Goal: Find specific page/section: Find specific page/section

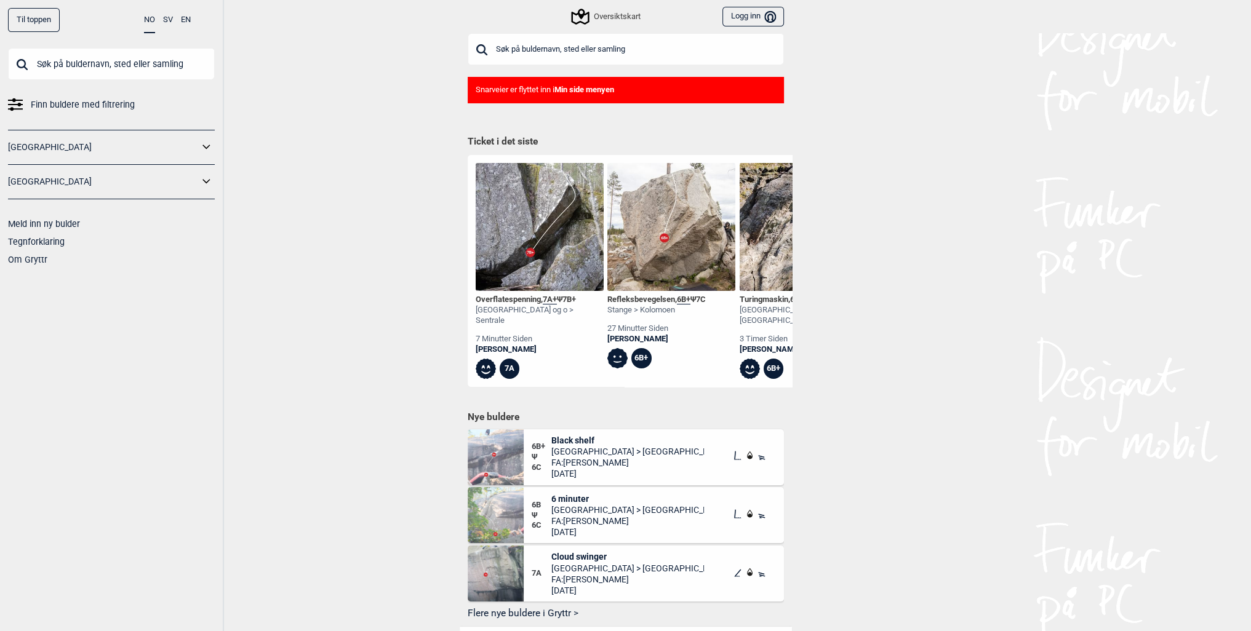
click at [519, 46] on input "text" at bounding box center [626, 49] width 316 height 32
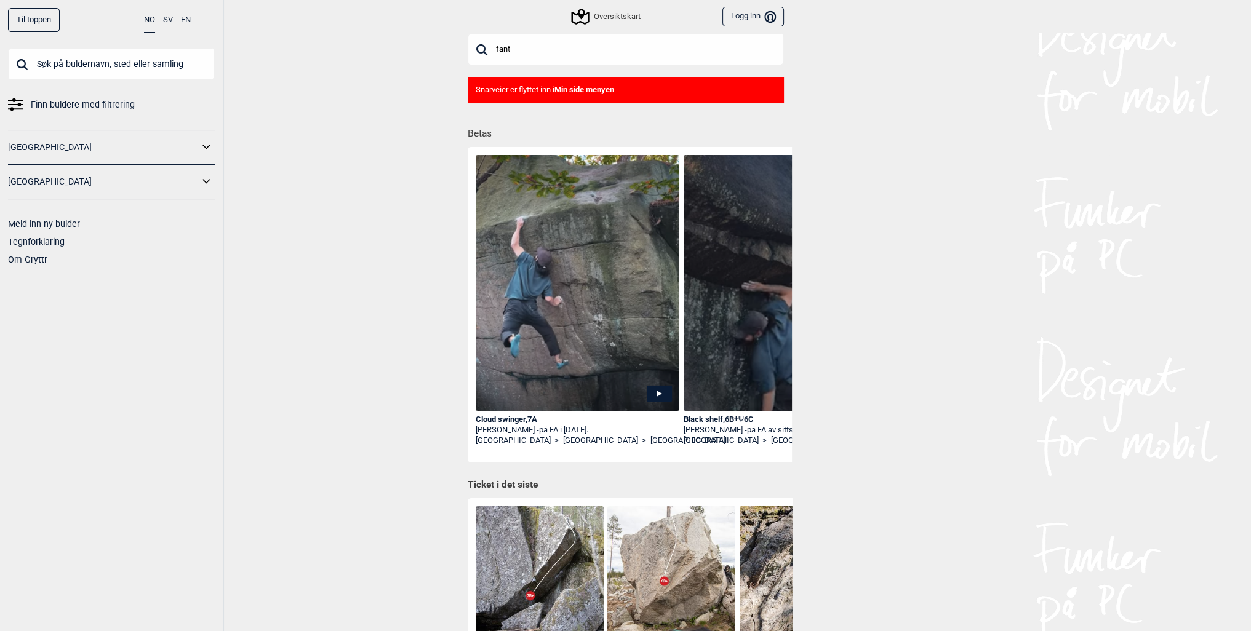
type input "fant"
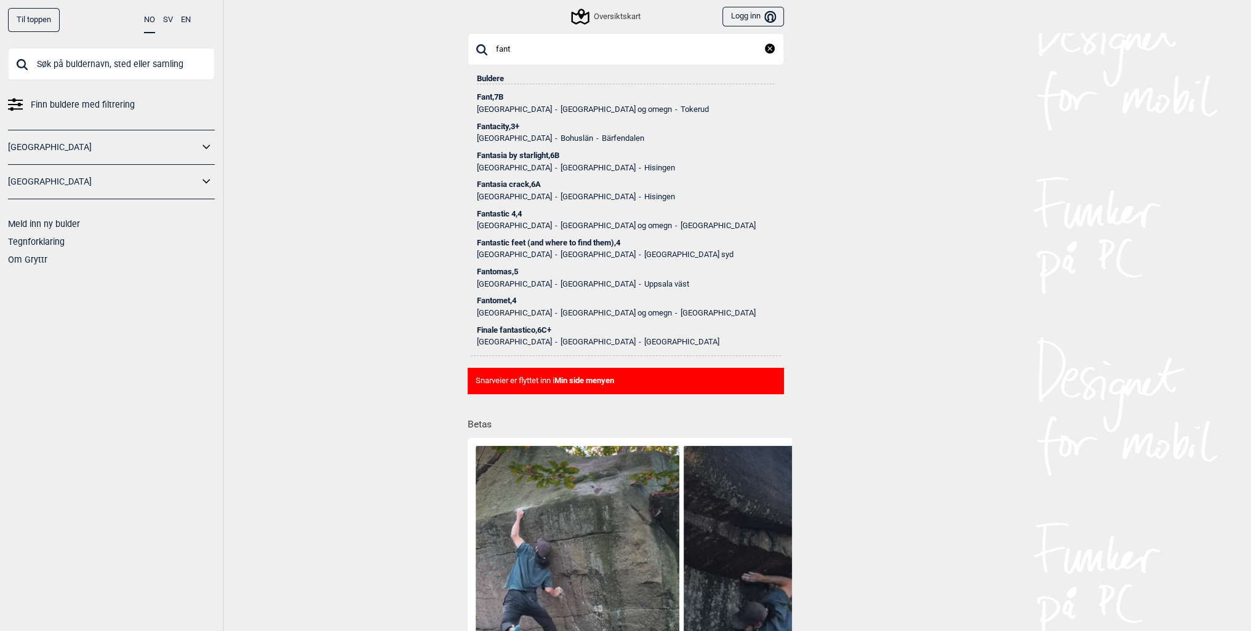
click at [495, 97] on div "Fant , 7B" at bounding box center [626, 97] width 298 height 9
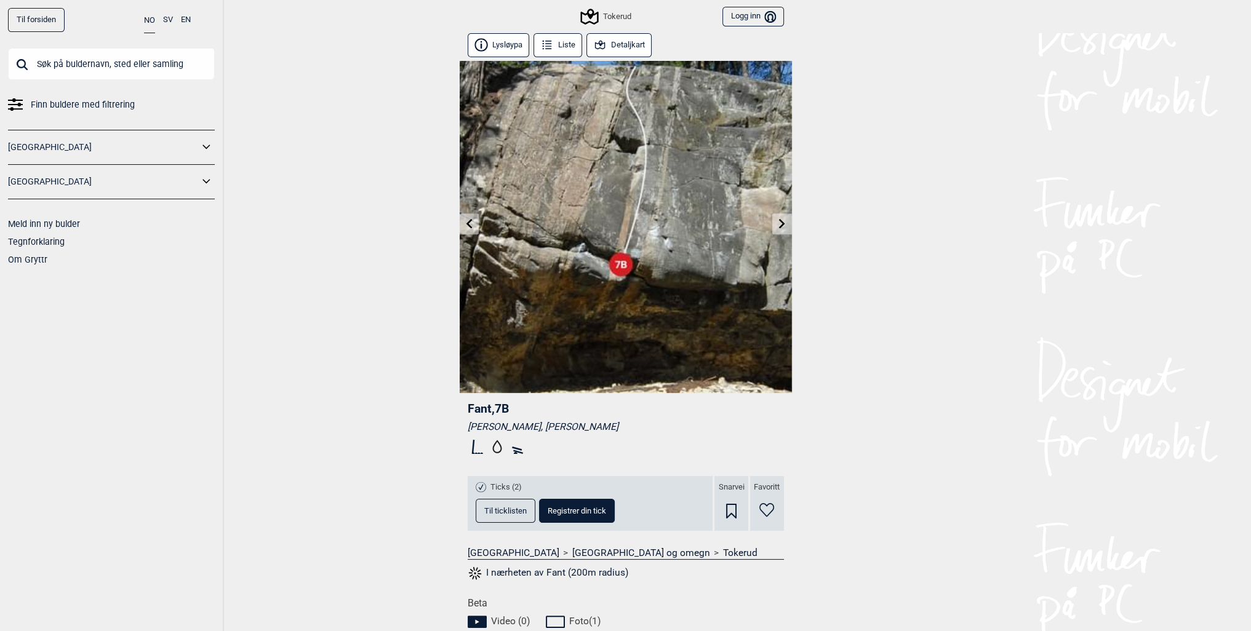
click at [64, 66] on input "text" at bounding box center [111, 64] width 207 height 32
type input "oppfinnelsen"
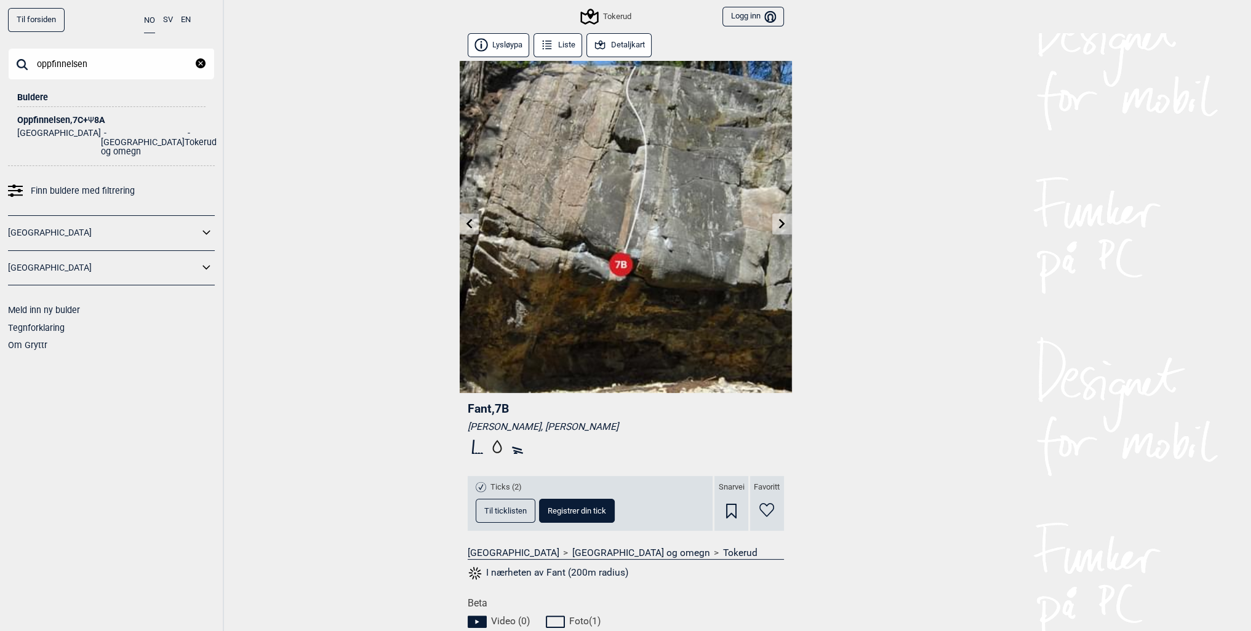
click at [43, 117] on div "Oppfinnelsen , 7C+ Ψ 8A" at bounding box center [111, 120] width 188 height 9
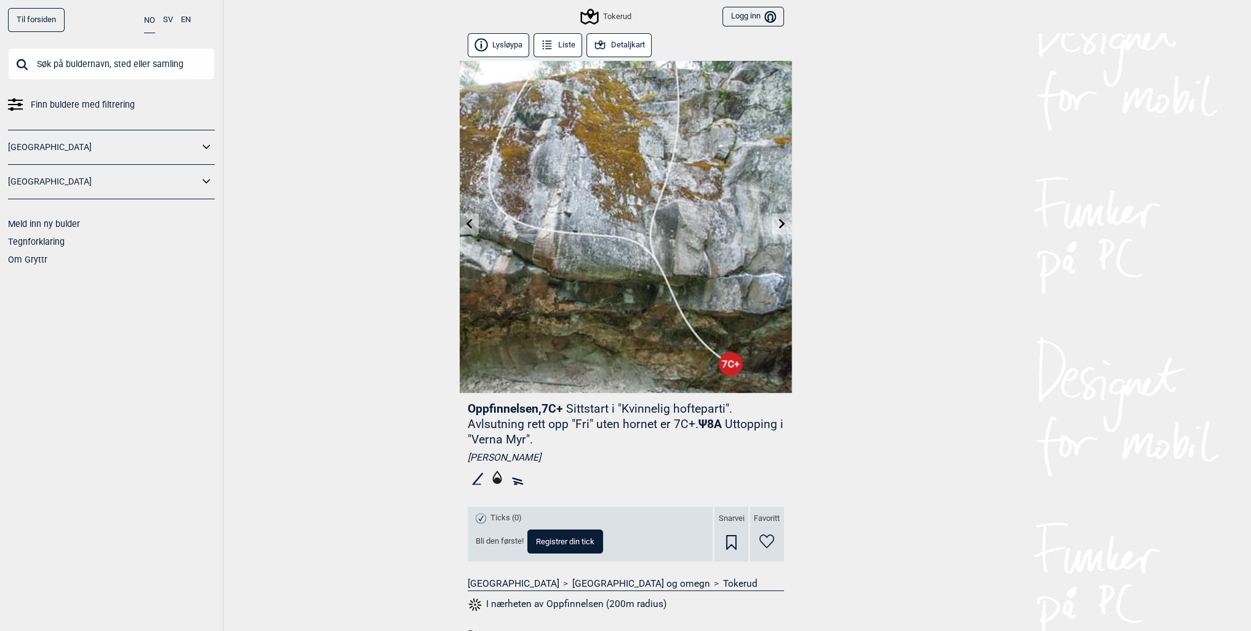
click at [105, 65] on input "text" at bounding box center [111, 64] width 207 height 32
type input "fri"
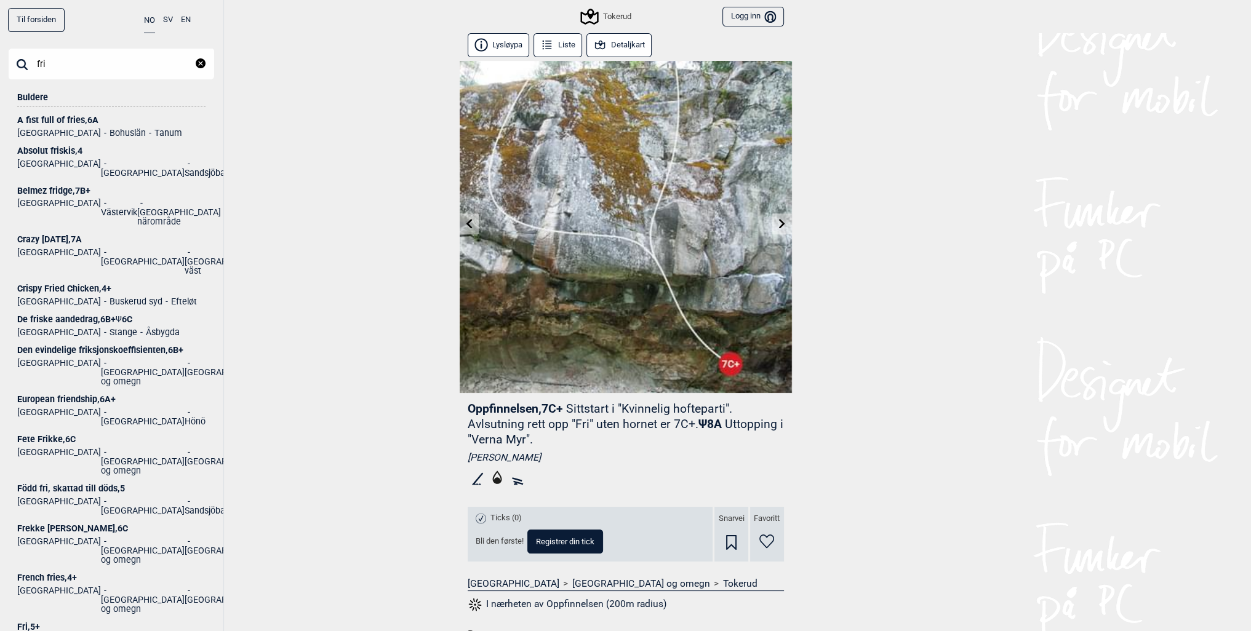
scroll to position [62, 0]
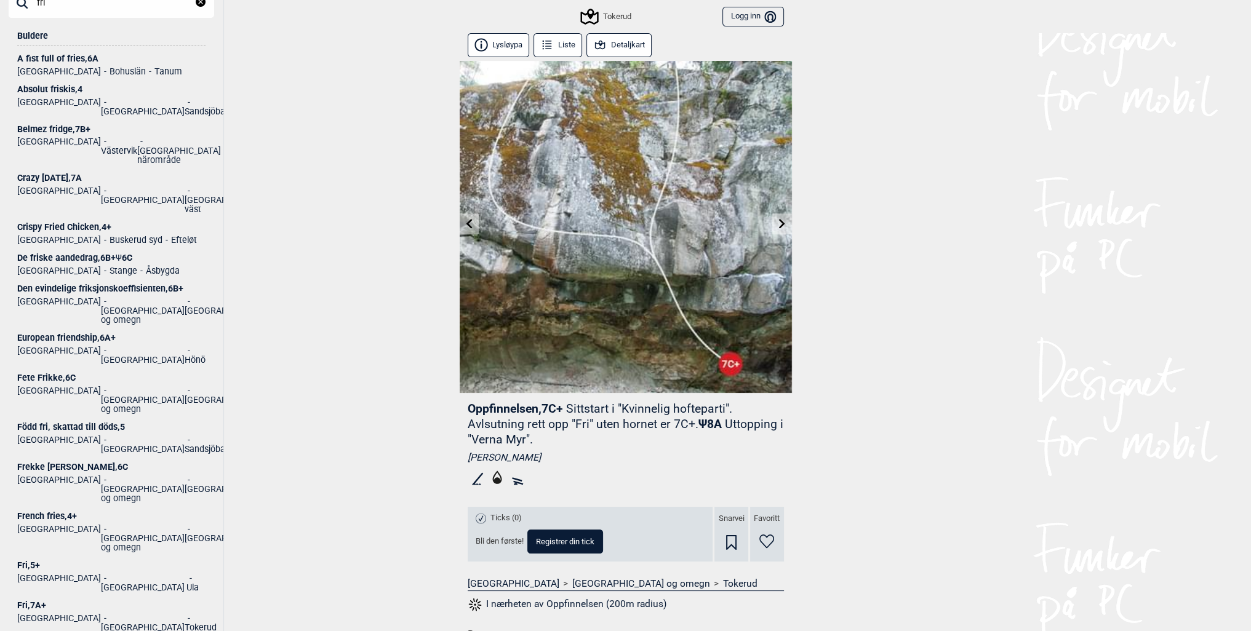
click at [31, 601] on div "Fri , 7A+" at bounding box center [111, 605] width 188 height 9
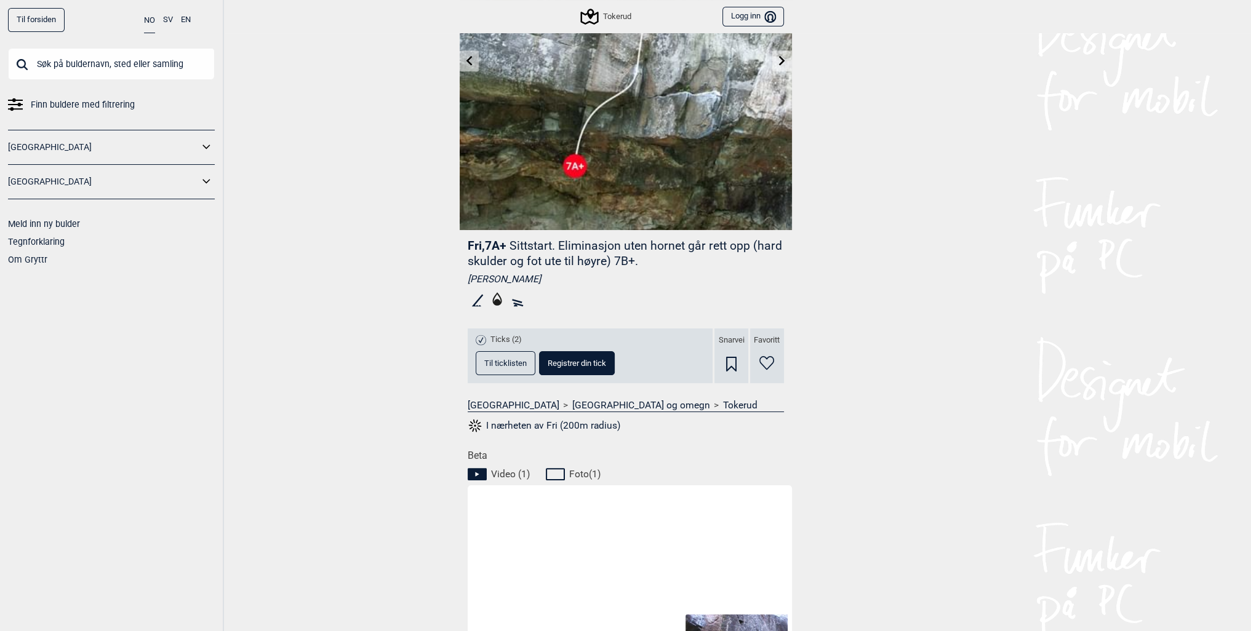
scroll to position [185, 0]
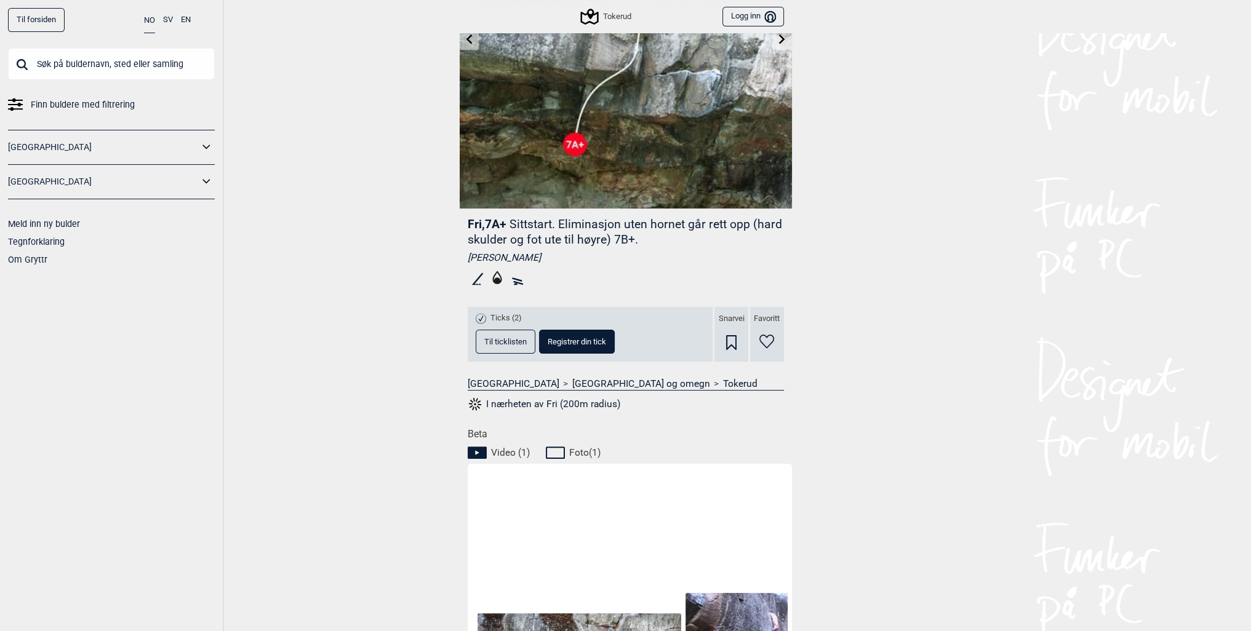
click at [475, 450] on icon at bounding box center [477, 452] width 4 height 4
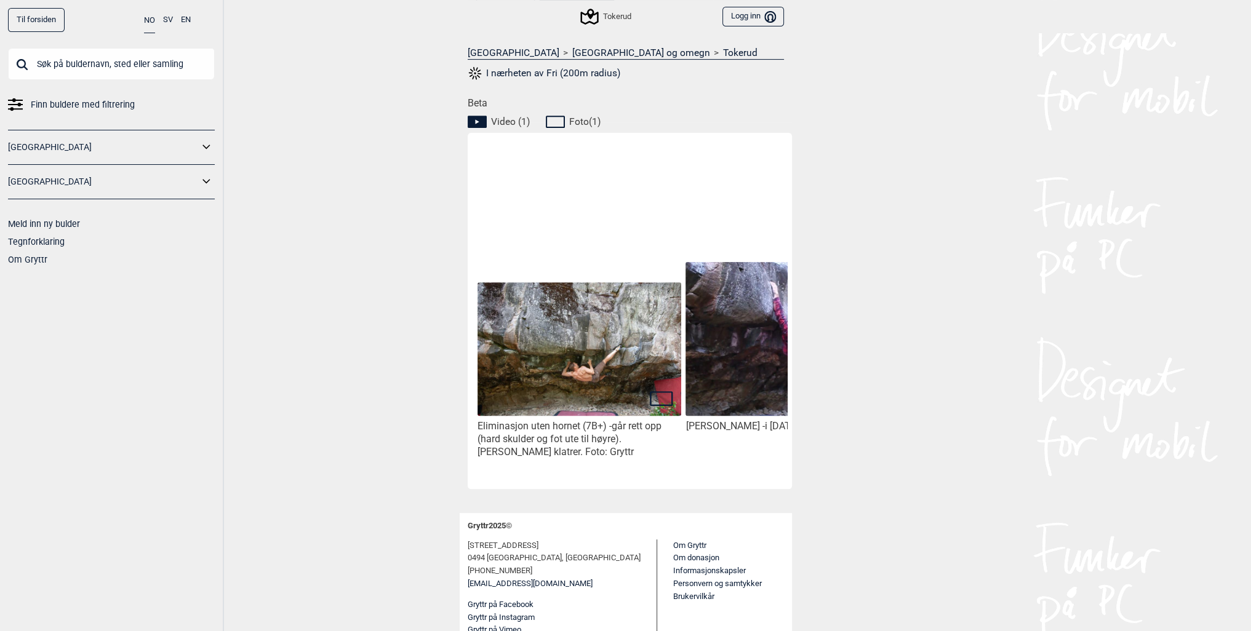
scroll to position [520, 0]
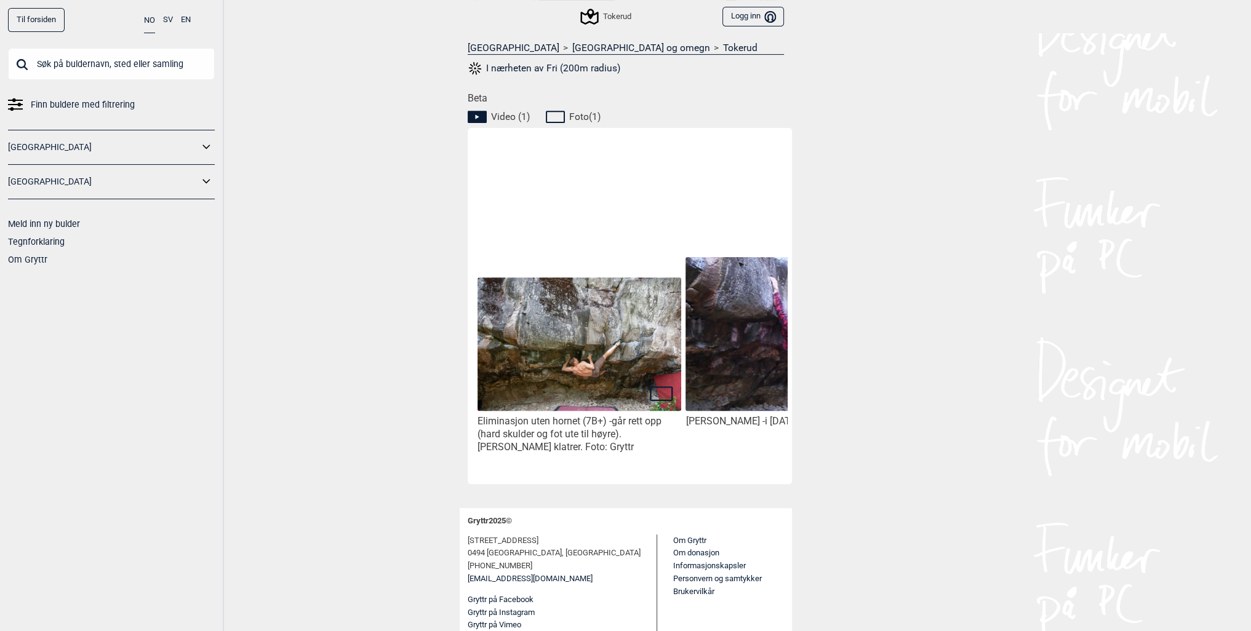
click at [727, 361] on img at bounding box center [786, 335] width 203 height 156
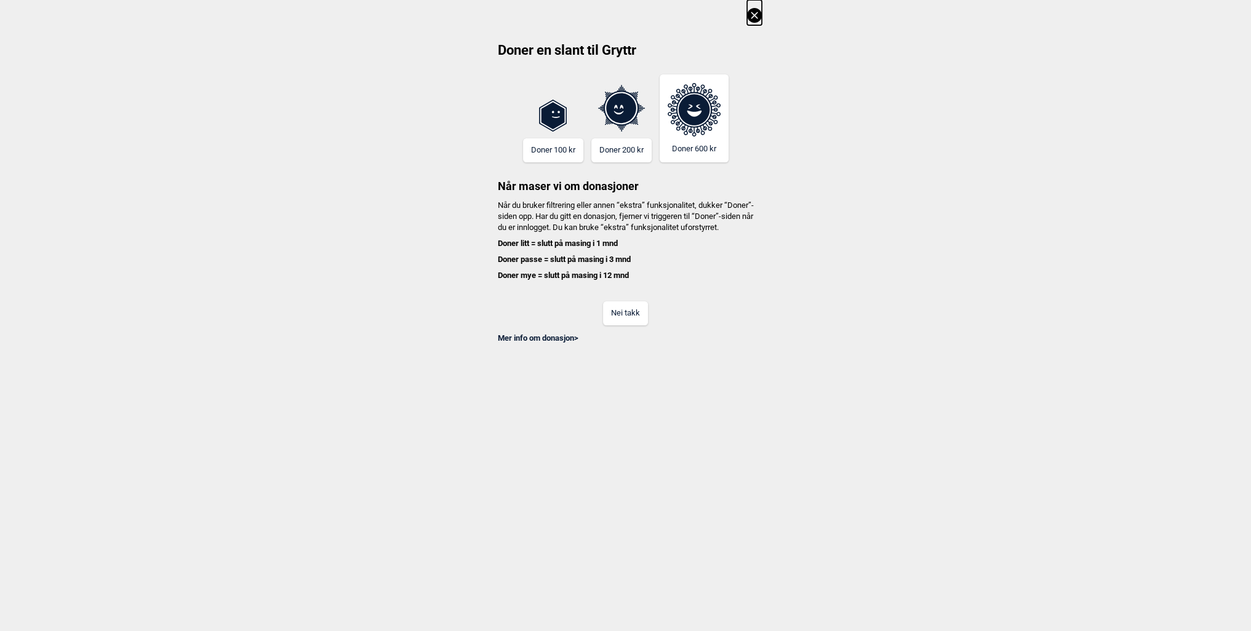
click at [631, 322] on button "Nei takk" at bounding box center [625, 313] width 45 height 24
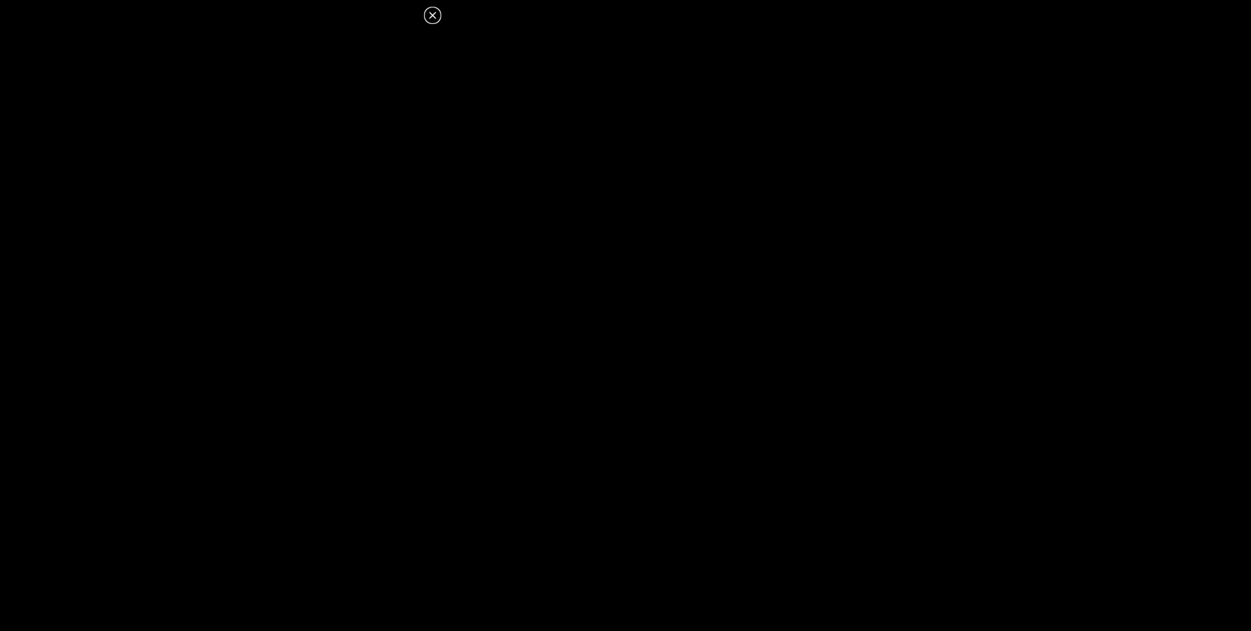
click at [431, 15] on icon at bounding box center [432, 15] width 15 height 15
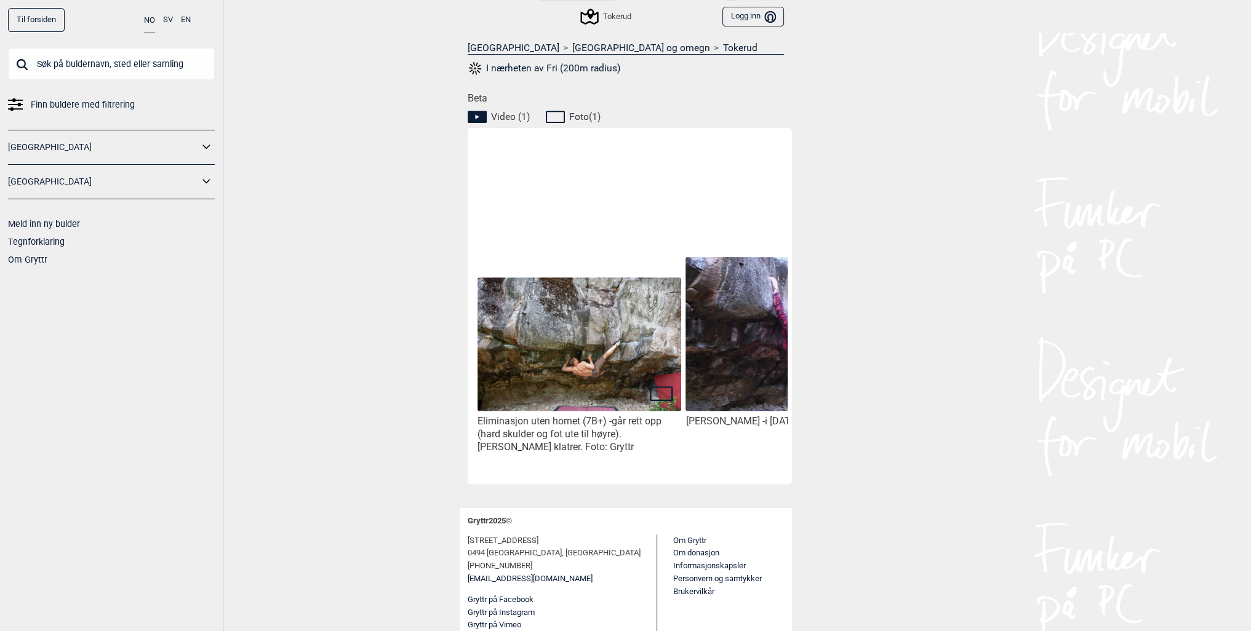
click at [70, 64] on input "text" at bounding box center [111, 64] width 207 height 32
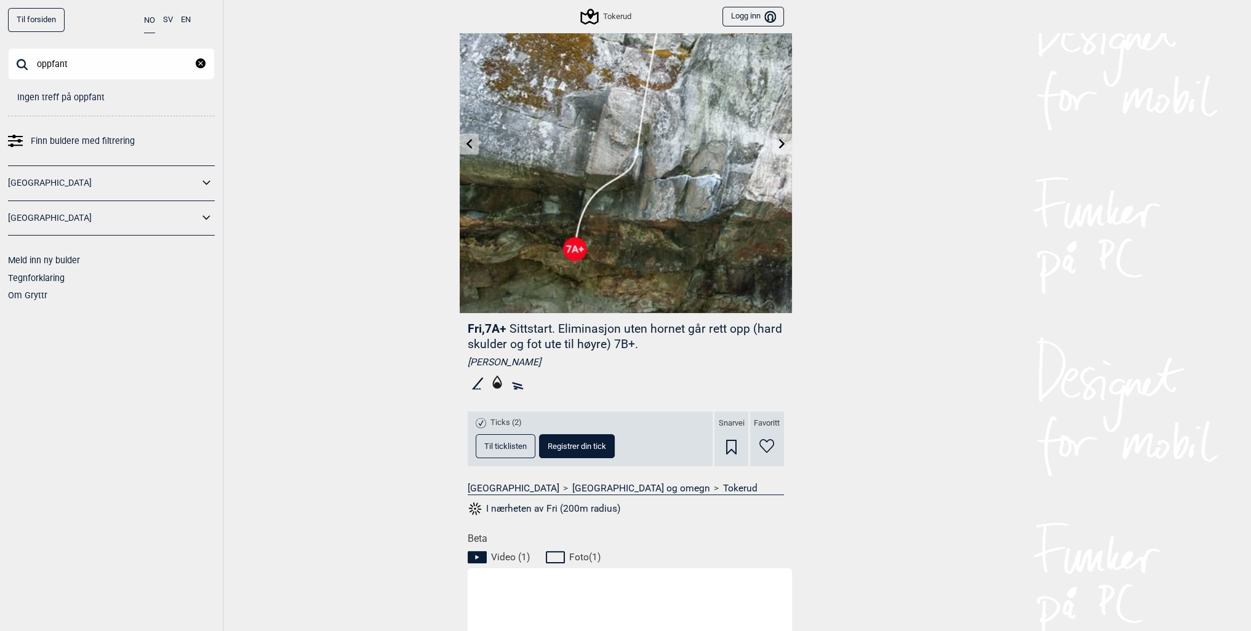
scroll to position [0, 0]
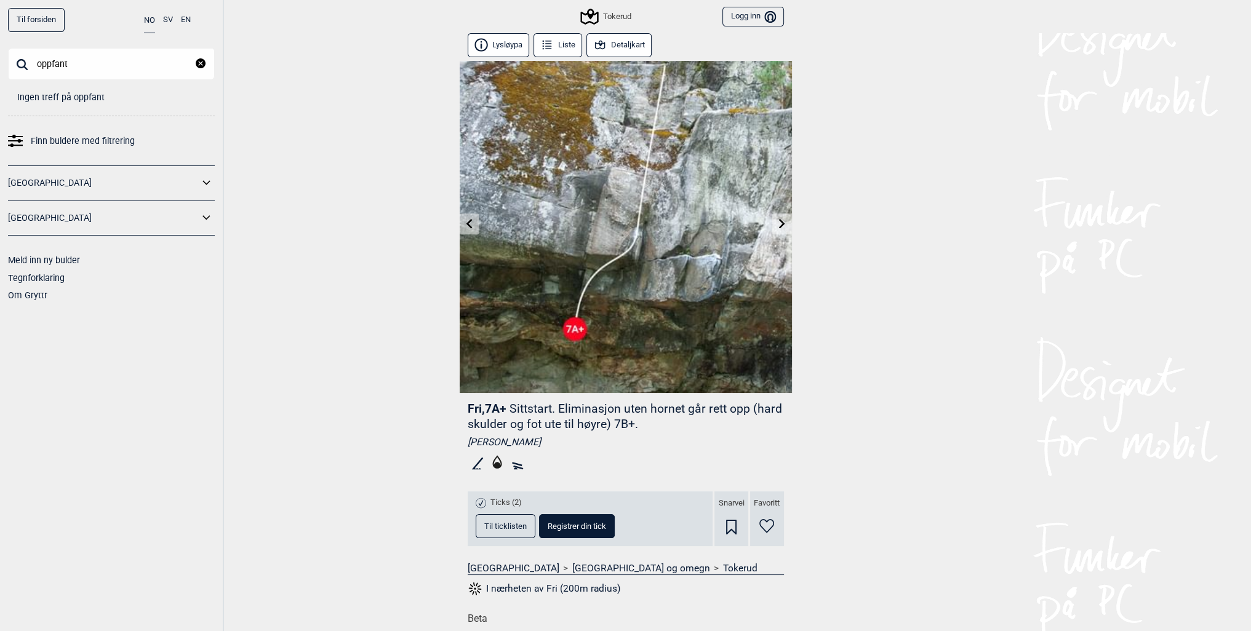
drag, startPoint x: 50, startPoint y: 64, endPoint x: 33, endPoint y: 63, distance: 16.6
click at [33, 63] on input "oppfant" at bounding box center [111, 64] width 207 height 32
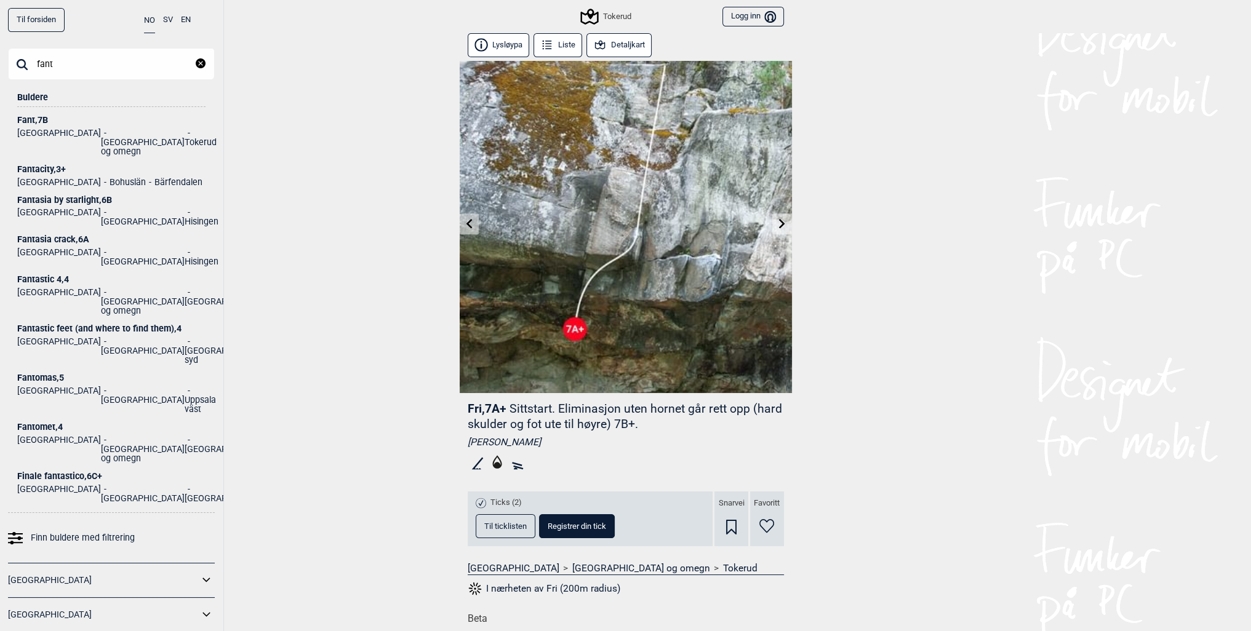
type input "fant"
click at [46, 118] on div "Fant , 7B" at bounding box center [111, 120] width 188 height 9
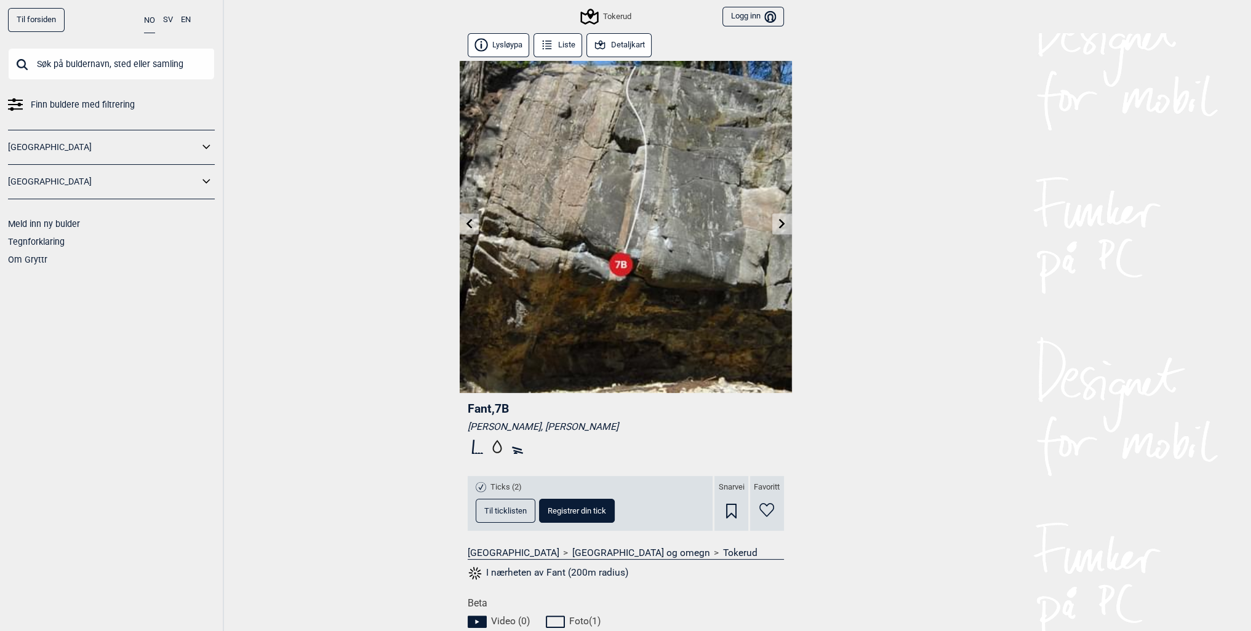
click at [57, 62] on input "text" at bounding box center [111, 64] width 207 height 32
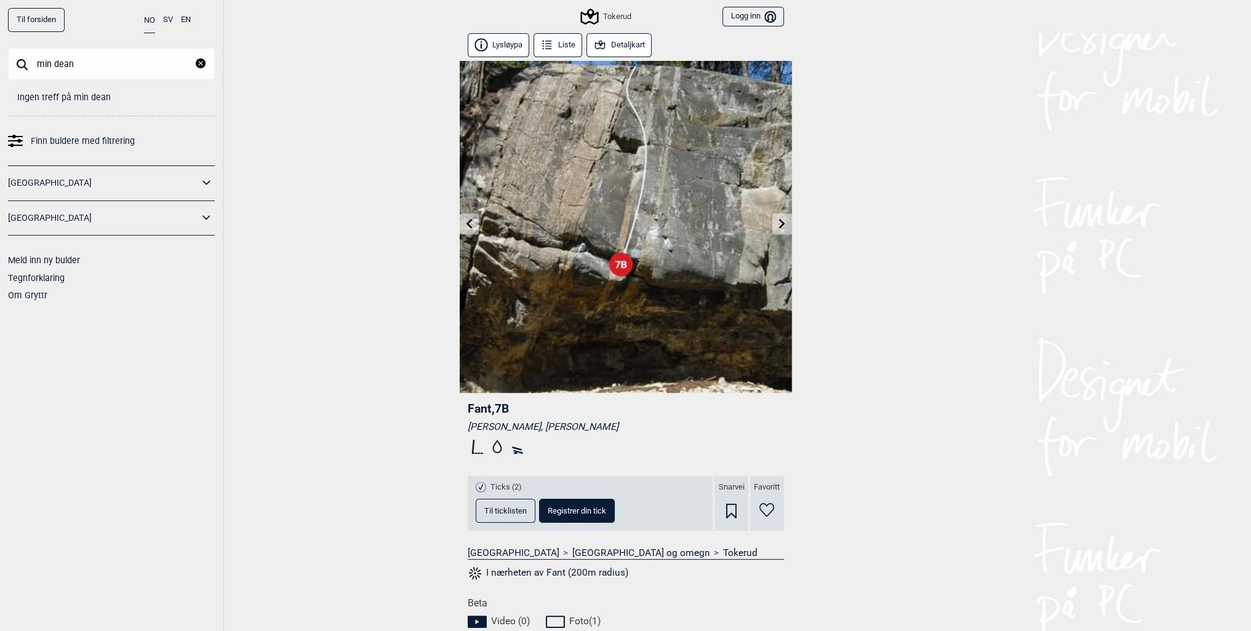
click at [47, 65] on input "min dean" at bounding box center [111, 64] width 207 height 32
click at [84, 67] on input "mean dean" at bounding box center [111, 64] width 207 height 32
drag, startPoint x: 86, startPoint y: 65, endPoint x: 37, endPoint y: 59, distance: 49.5
click at [37, 59] on input "mean dean" at bounding box center [111, 64] width 207 height 32
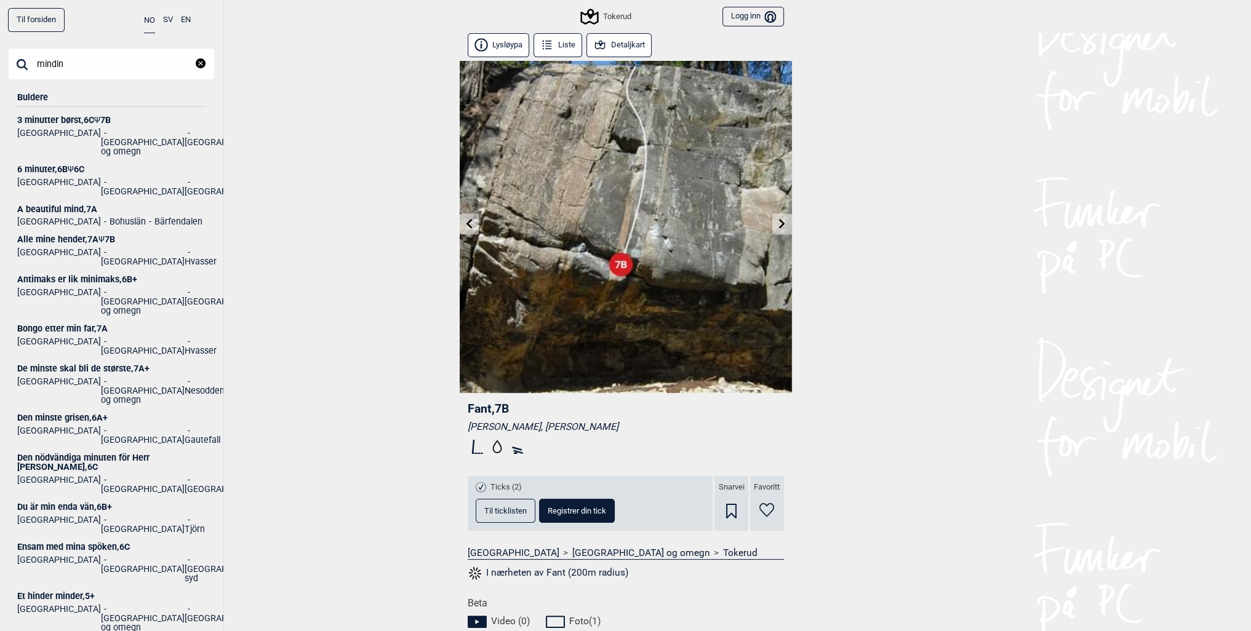
click at [52, 63] on input "mindin" at bounding box center [111, 64] width 207 height 32
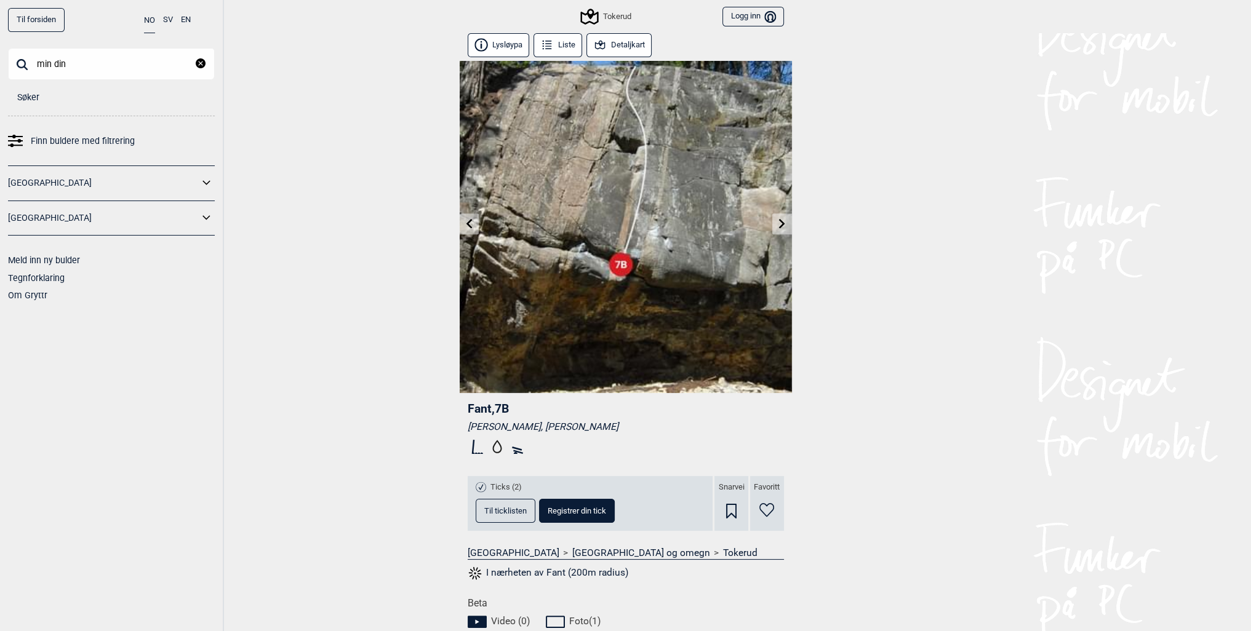
type input "min din"
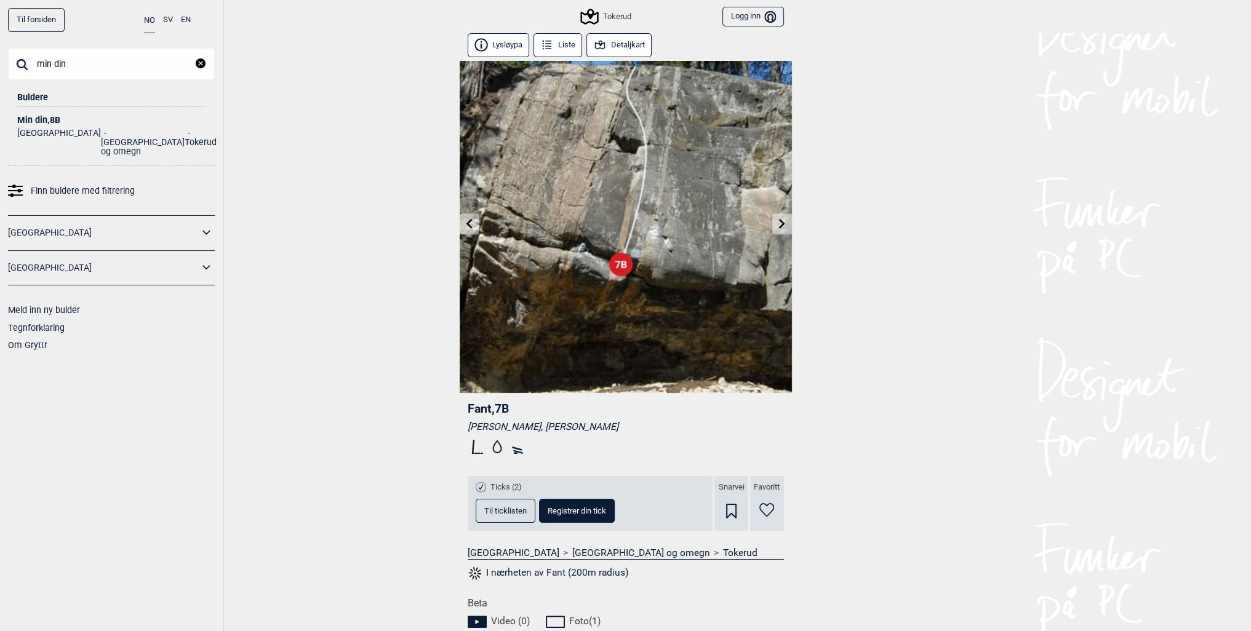
click at [31, 116] on div "Min din , 8B" at bounding box center [111, 120] width 188 height 9
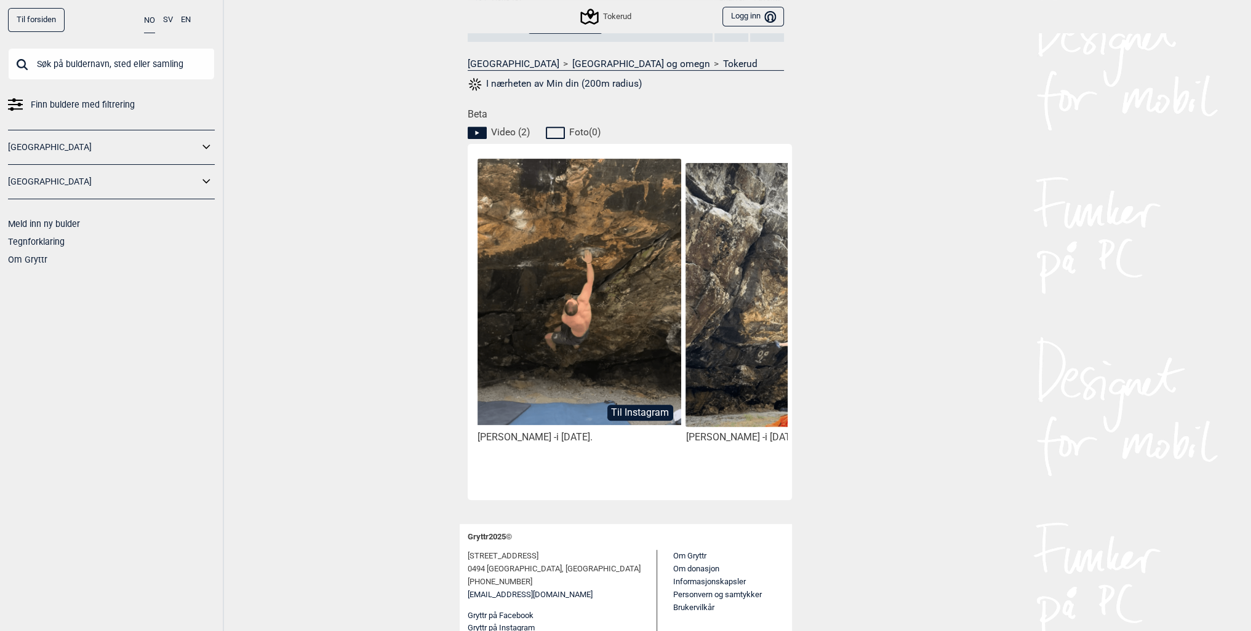
scroll to position [492, 0]
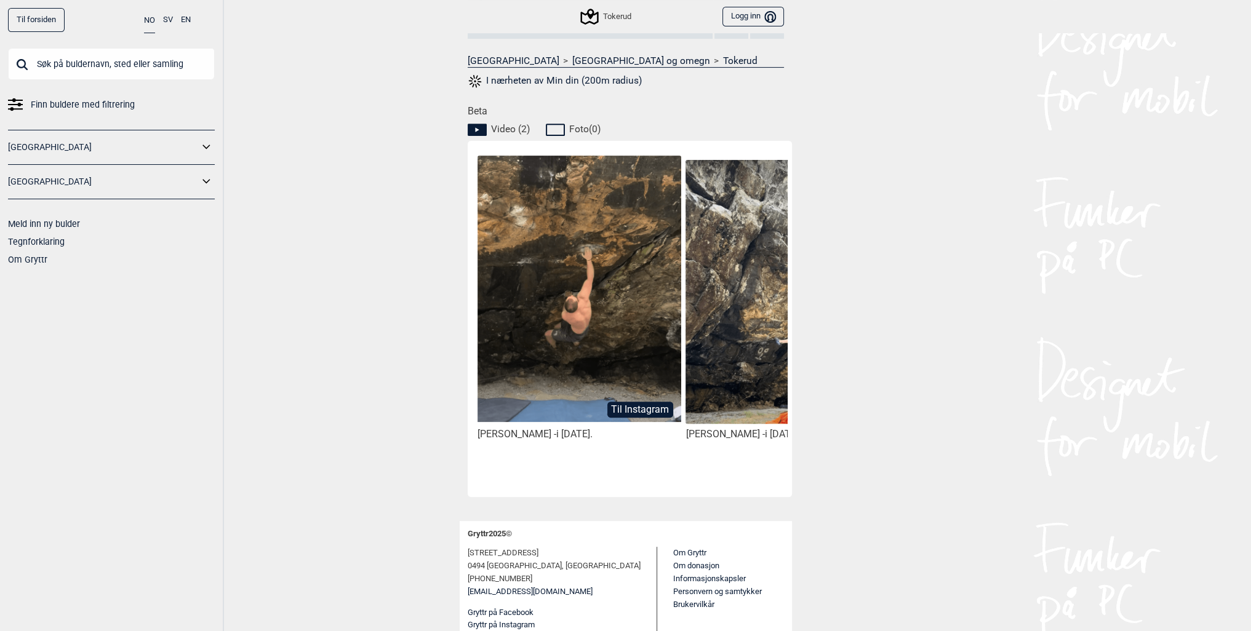
click at [763, 355] on img at bounding box center [786, 292] width 203 height 265
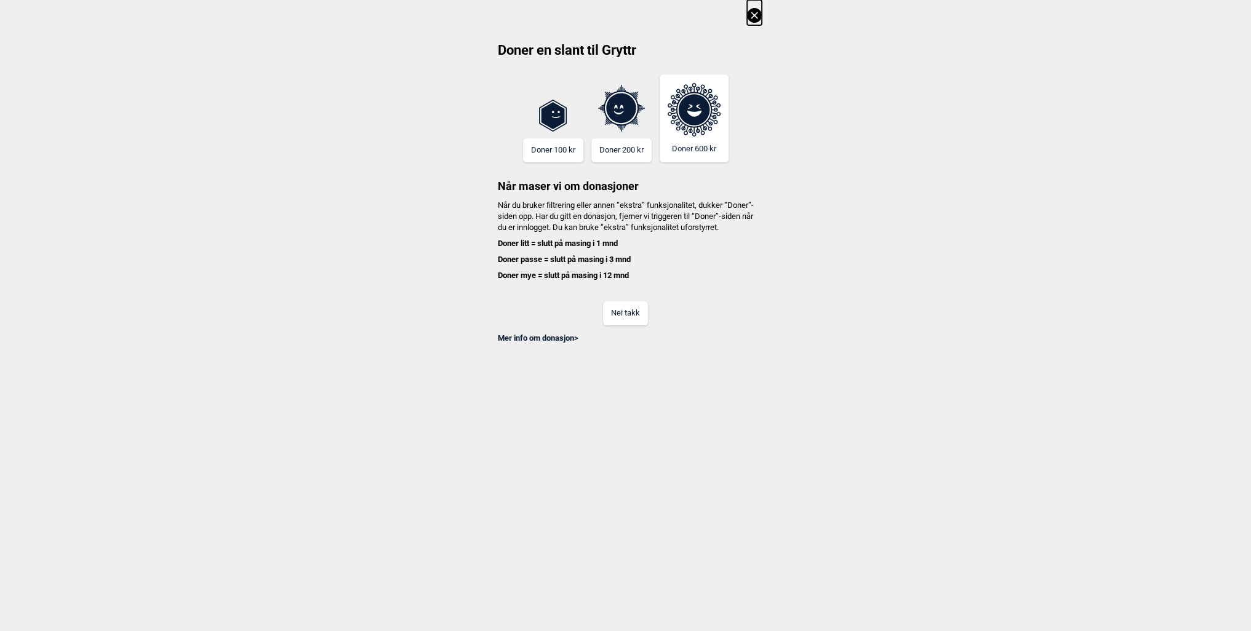
click at [634, 322] on button "Nei takk" at bounding box center [625, 313] width 45 height 24
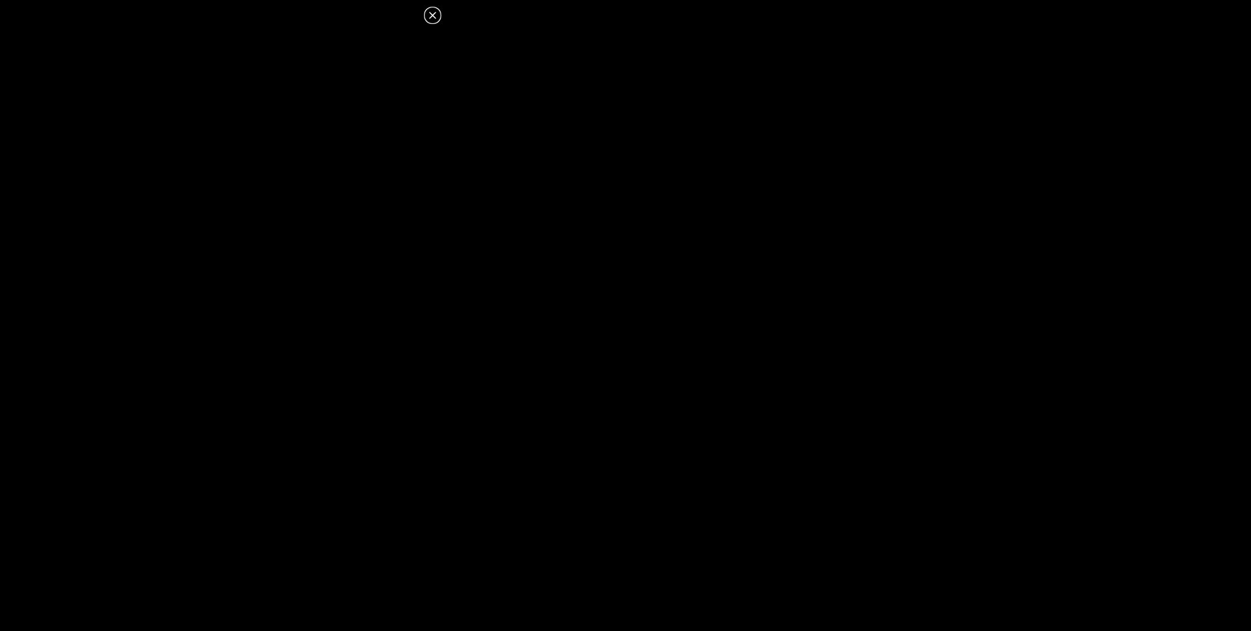
click at [433, 18] on icon at bounding box center [432, 15] width 15 height 15
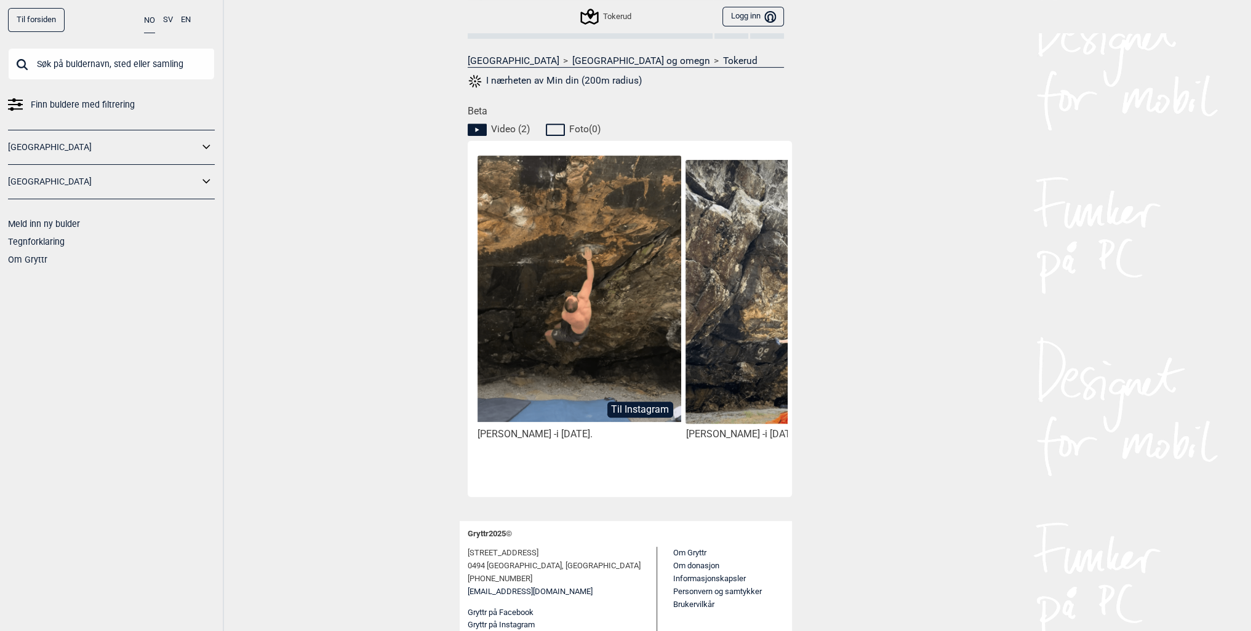
click at [560, 291] on img at bounding box center [578, 289] width 203 height 266
